Goal: Task Accomplishment & Management: Use online tool/utility

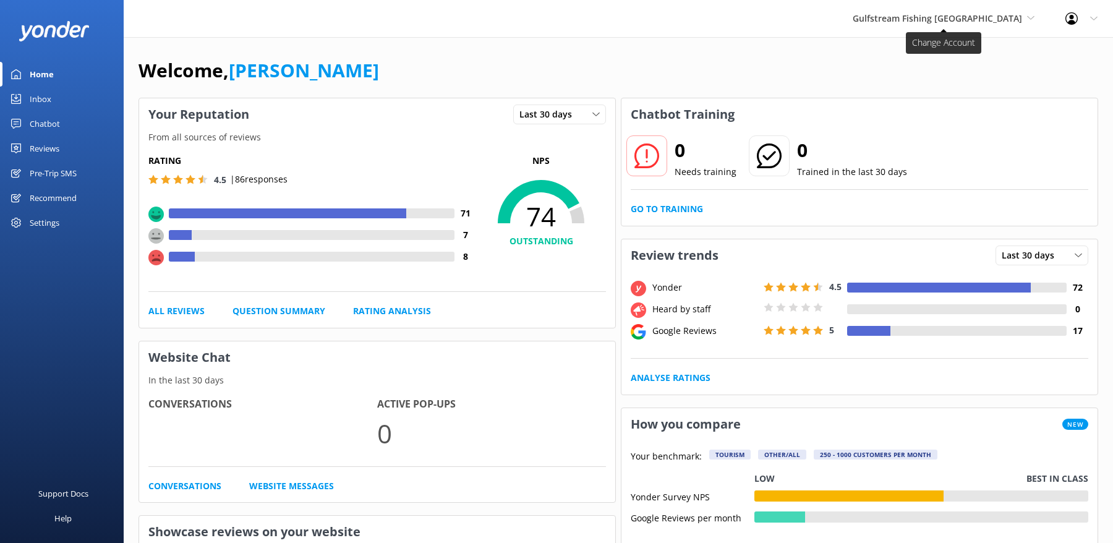
click at [941, 19] on span "Gulfstream Fishing [GEOGRAPHIC_DATA]" at bounding box center [936, 18] width 169 height 12
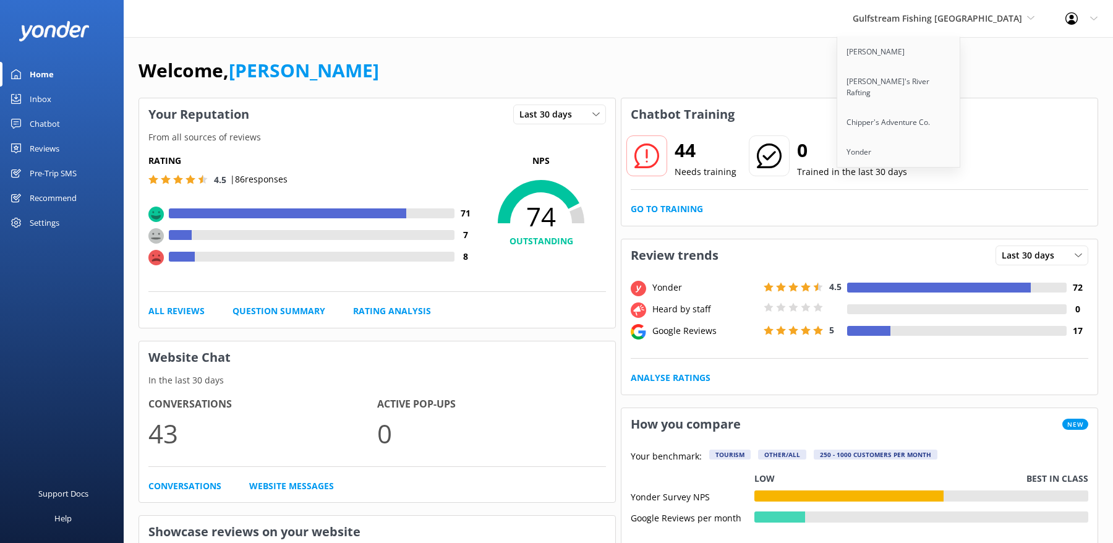
click at [779, 14] on div "Gulfstream Fishing Key West Yonder Zipline [PERSON_NAME]'s River Rafting Chippe…" at bounding box center [556, 18] width 1113 height 37
click at [49, 151] on div "Reviews" at bounding box center [45, 148] width 30 height 25
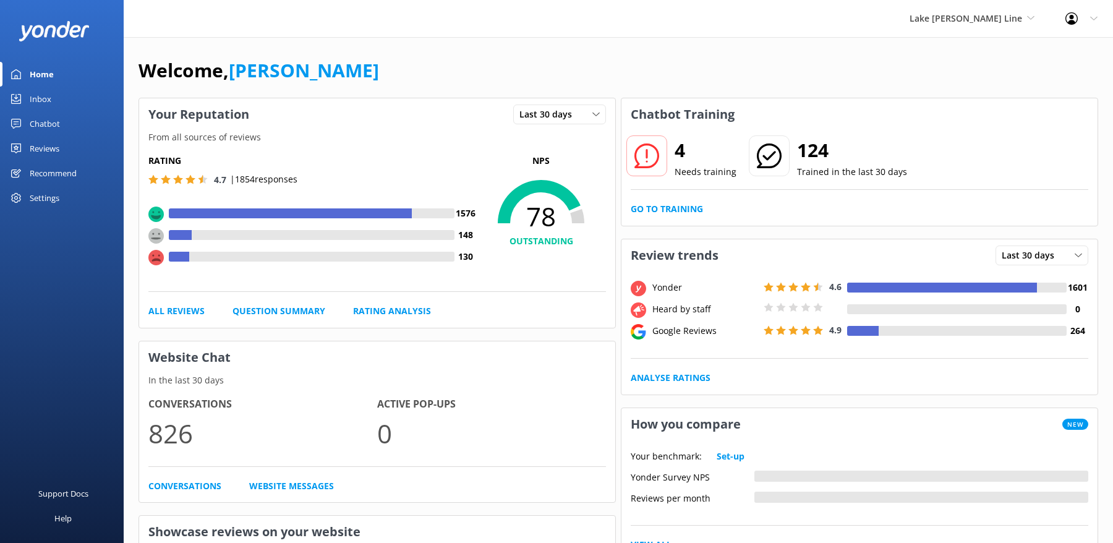
click at [52, 146] on div "Reviews" at bounding box center [45, 148] width 30 height 25
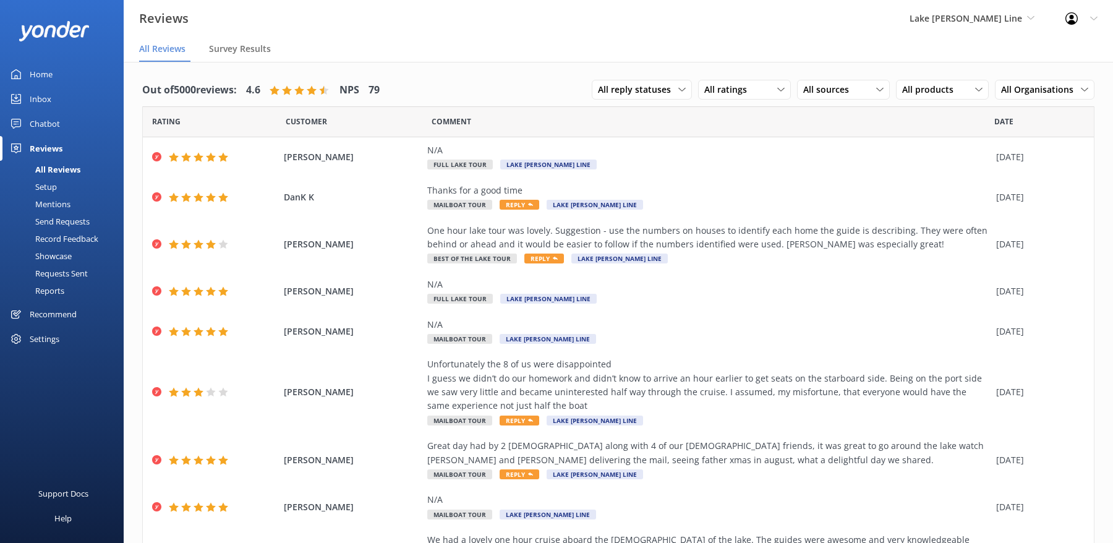
click at [61, 288] on div "Reports" at bounding box center [35, 290] width 57 height 17
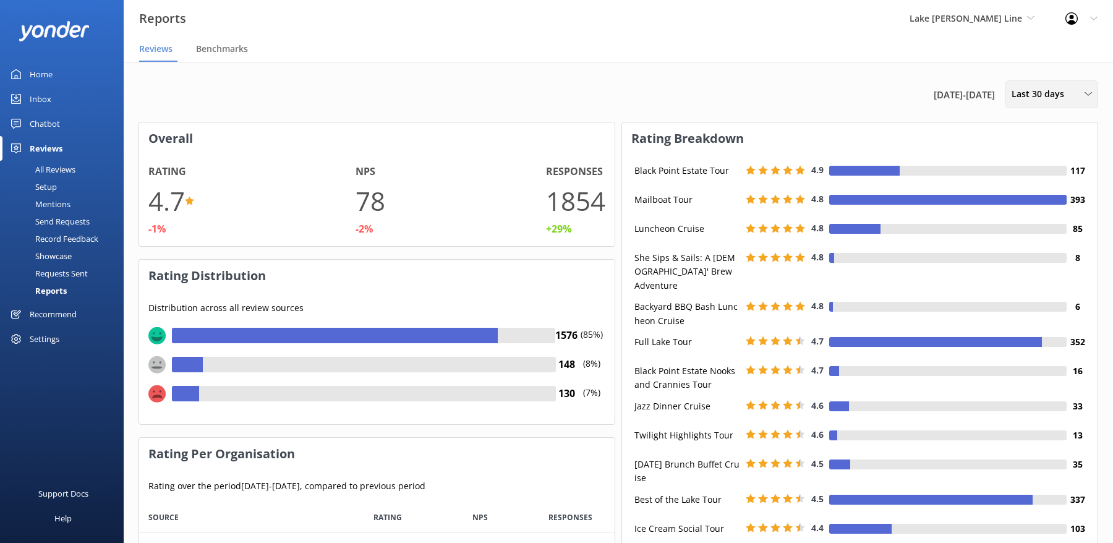
click at [1042, 101] on div "Last 30 days Last 7 days Last 30 days Last 90 days Last 180 days Custom" at bounding box center [1051, 94] width 93 height 28
click at [1042, 218] on link "Custom" at bounding box center [1061, 223] width 110 height 25
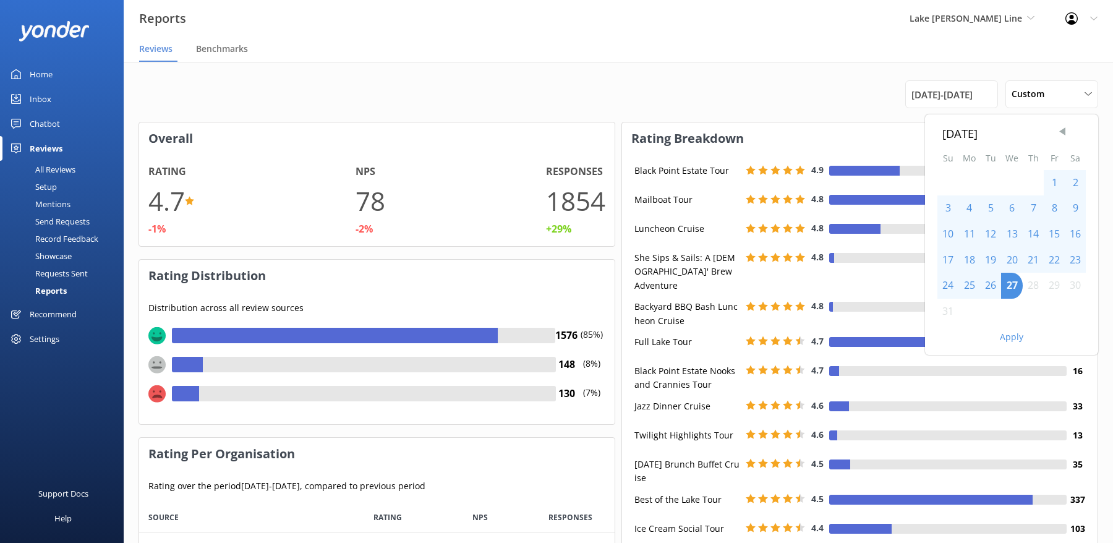
click at [1042, 132] on span "Previous Month" at bounding box center [1062, 131] width 12 height 12
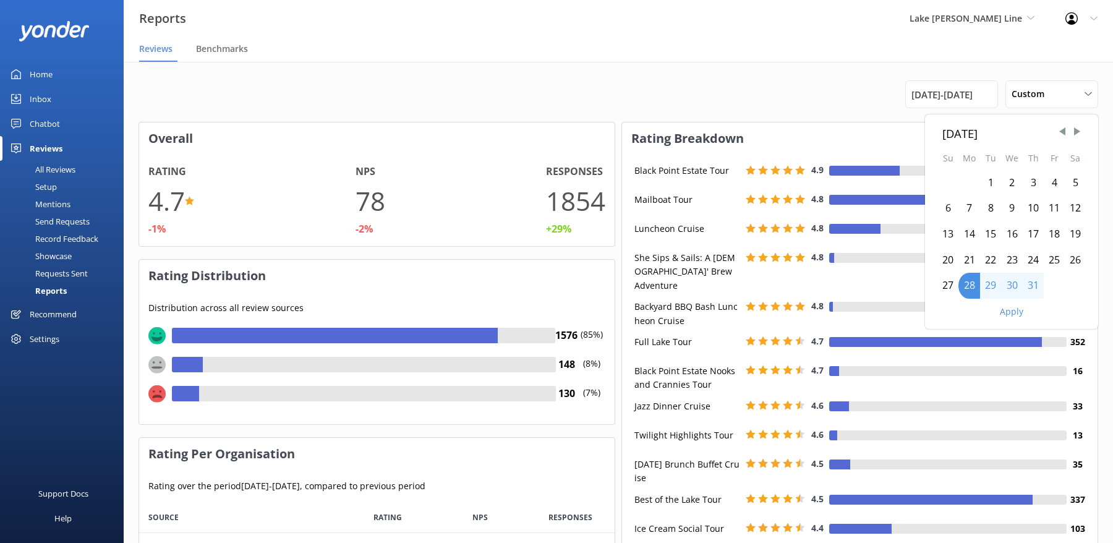
click at [985, 182] on div "1" at bounding box center [990, 183] width 21 height 26
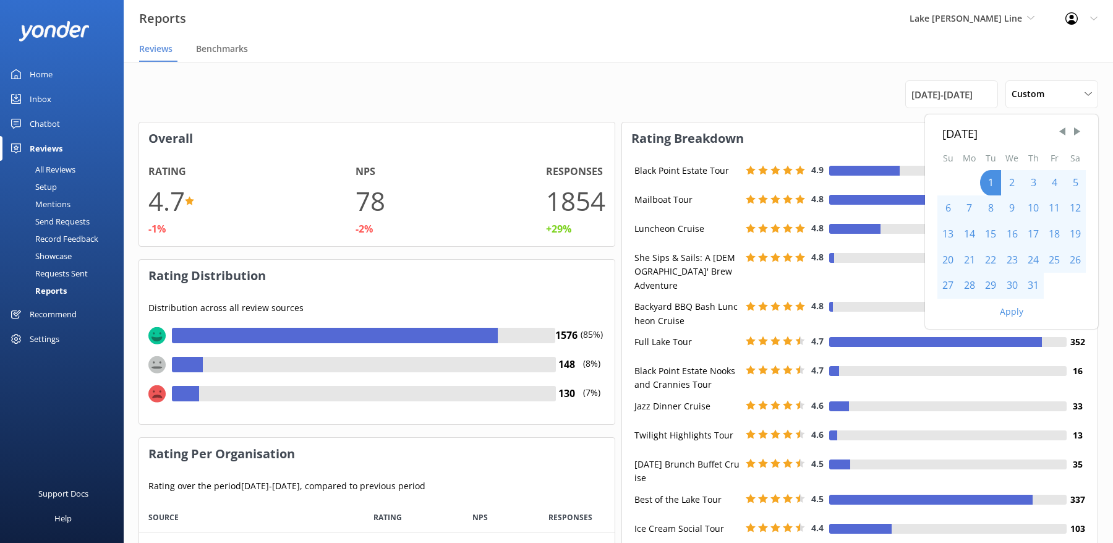
click at [1028, 282] on div "31" at bounding box center [1032, 286] width 21 height 26
click at [1007, 313] on button "Apply" at bounding box center [1010, 311] width 23 height 9
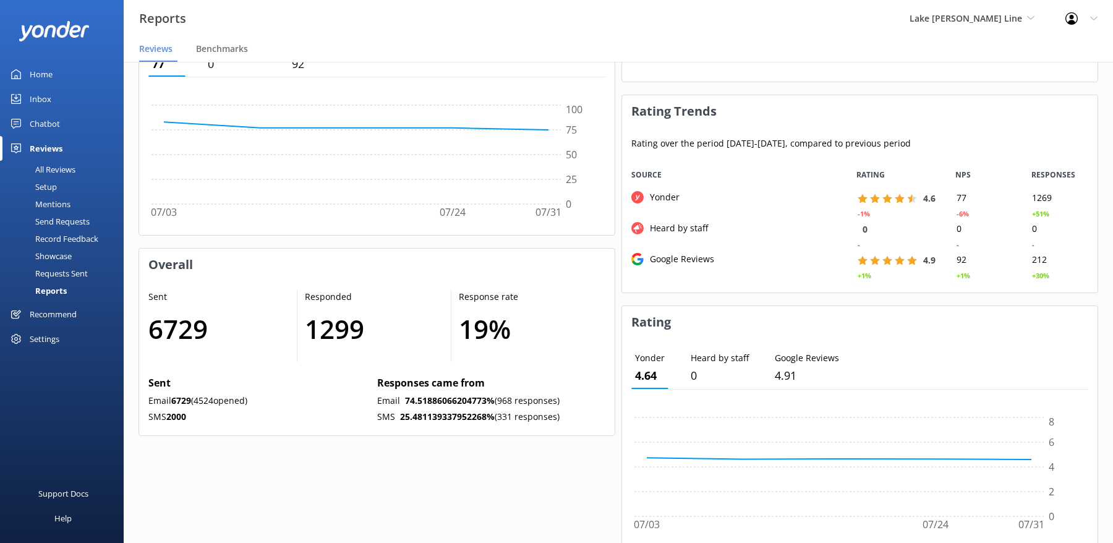
scroll to position [608, 0]
